Goal: Information Seeking & Learning: Get advice/opinions

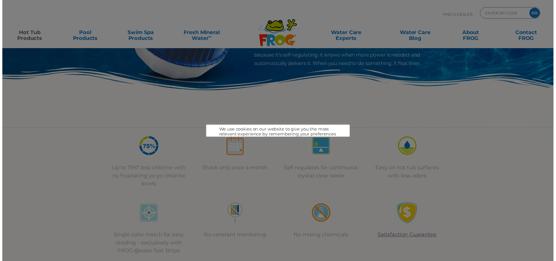
scroll to position [117, 0]
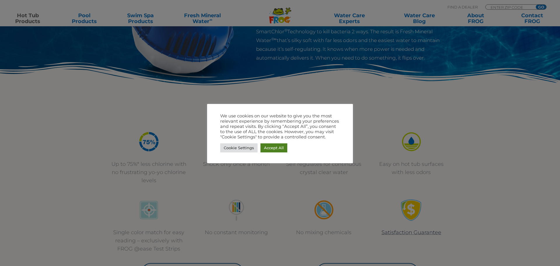
click at [271, 149] on link "Accept All" at bounding box center [274, 147] width 27 height 9
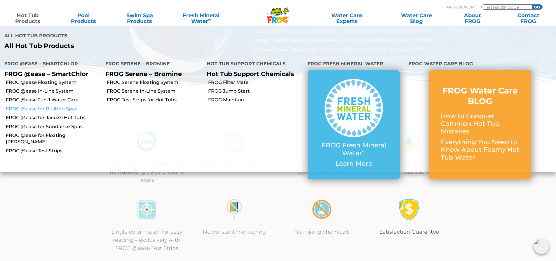
click at [30, 109] on link "FROG @ease for Bullfrog Spas" at bounding box center [53, 109] width 95 height 6
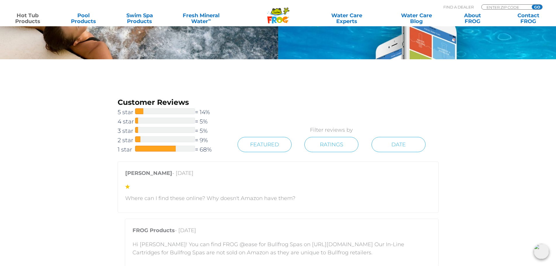
scroll to position [1051, 0]
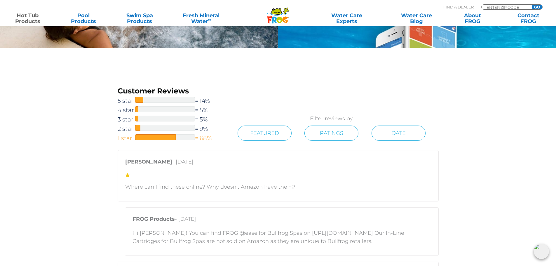
click at [205, 137] on link "1 star = 68%" at bounding box center [171, 137] width 107 height 9
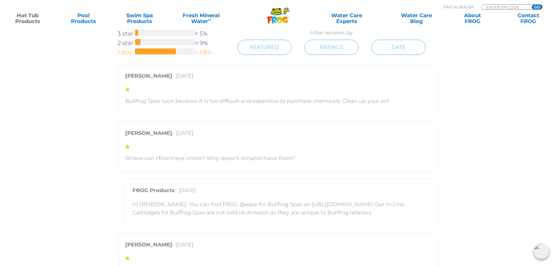
click at [165, 52] on span at bounding box center [155, 51] width 41 height 6
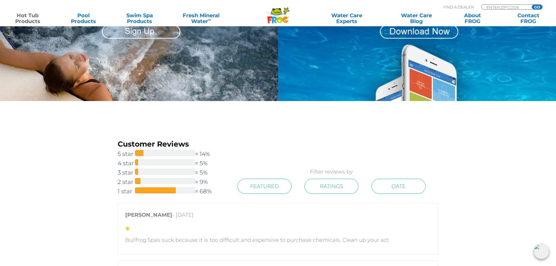
scroll to position [990, 0]
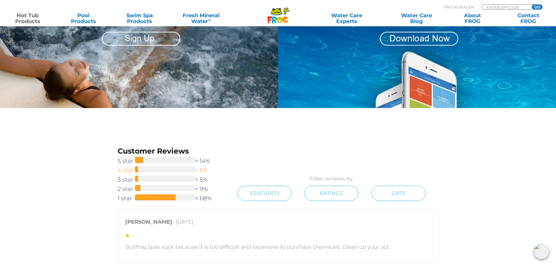
click at [182, 168] on div at bounding box center [165, 169] width 60 height 6
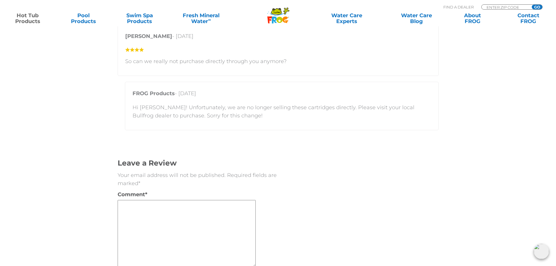
scroll to position [1059, 0]
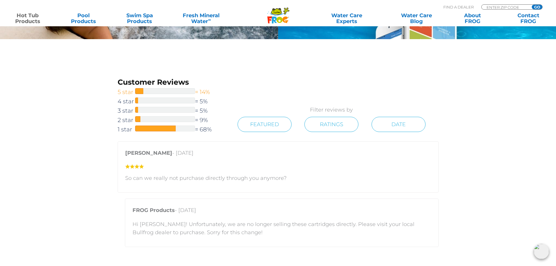
click at [135, 91] on span at bounding box center [139, 91] width 8 height 6
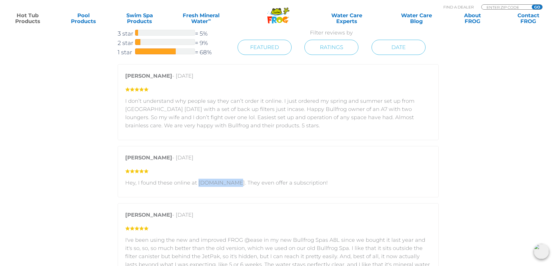
drag, startPoint x: 197, startPoint y: 183, endPoint x: 229, endPoint y: 182, distance: 32.1
click at [229, 182] on p "Hey, I found these online at [DOMAIN_NAME]. They even offer a subscription!" at bounding box center [278, 183] width 306 height 8
copy p "[DOMAIN_NAME]"
